Goal: Task Accomplishment & Management: Use online tool/utility

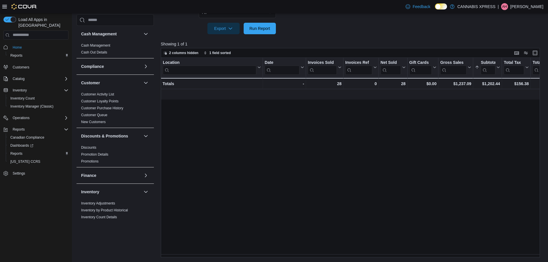
scroll to position [0, 575]
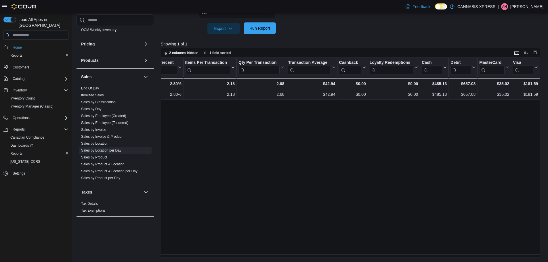
click at [263, 30] on span "Run Report" at bounding box center [259, 28] width 21 height 6
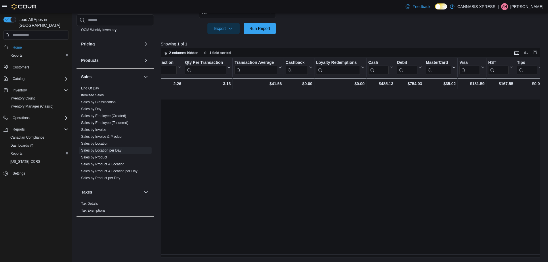
scroll to position [0, 0]
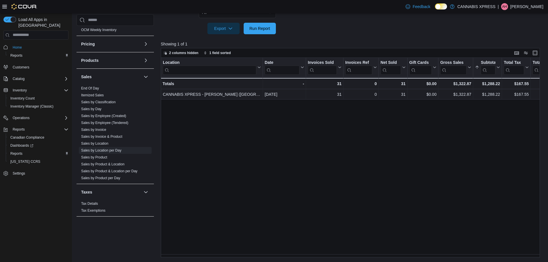
click at [542, 258] on div "Reports Feedback Cash Management Cash Management Cash Out Details Compliance OC…" at bounding box center [310, 49] width 477 height 428
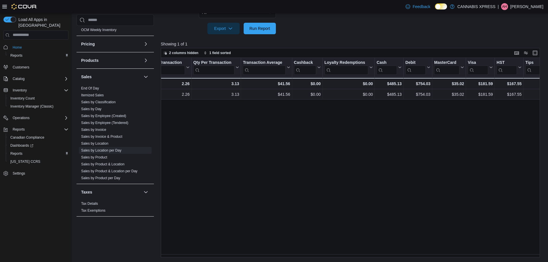
scroll to position [0, 629]
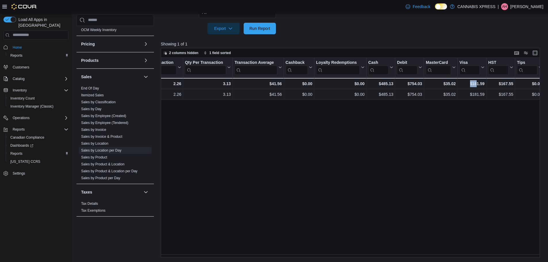
drag, startPoint x: 477, startPoint y: 254, endPoint x: 458, endPoint y: 256, distance: 19.4
click at [458, 256] on div "Location Click to view column header actions Date Click to view column header a…" at bounding box center [352, 158] width 383 height 200
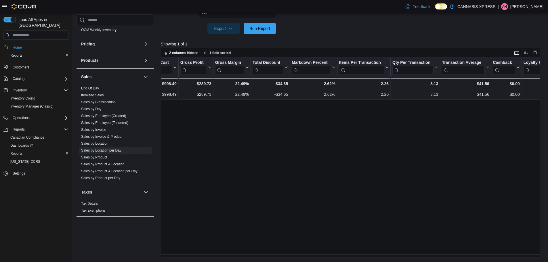
scroll to position [0, 435]
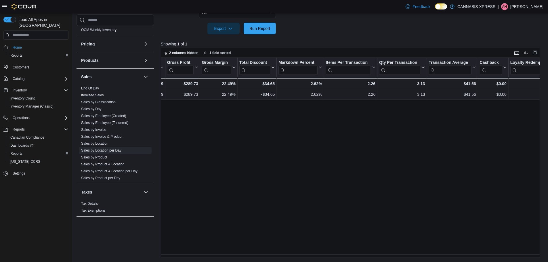
click at [529, 5] on p "[PERSON_NAME]" at bounding box center [526, 6] width 33 height 7
click at [510, 56] on span "Sign Out" at bounding box center [506, 56] width 16 height 6
